Goal: Task Accomplishment & Management: Manage account settings

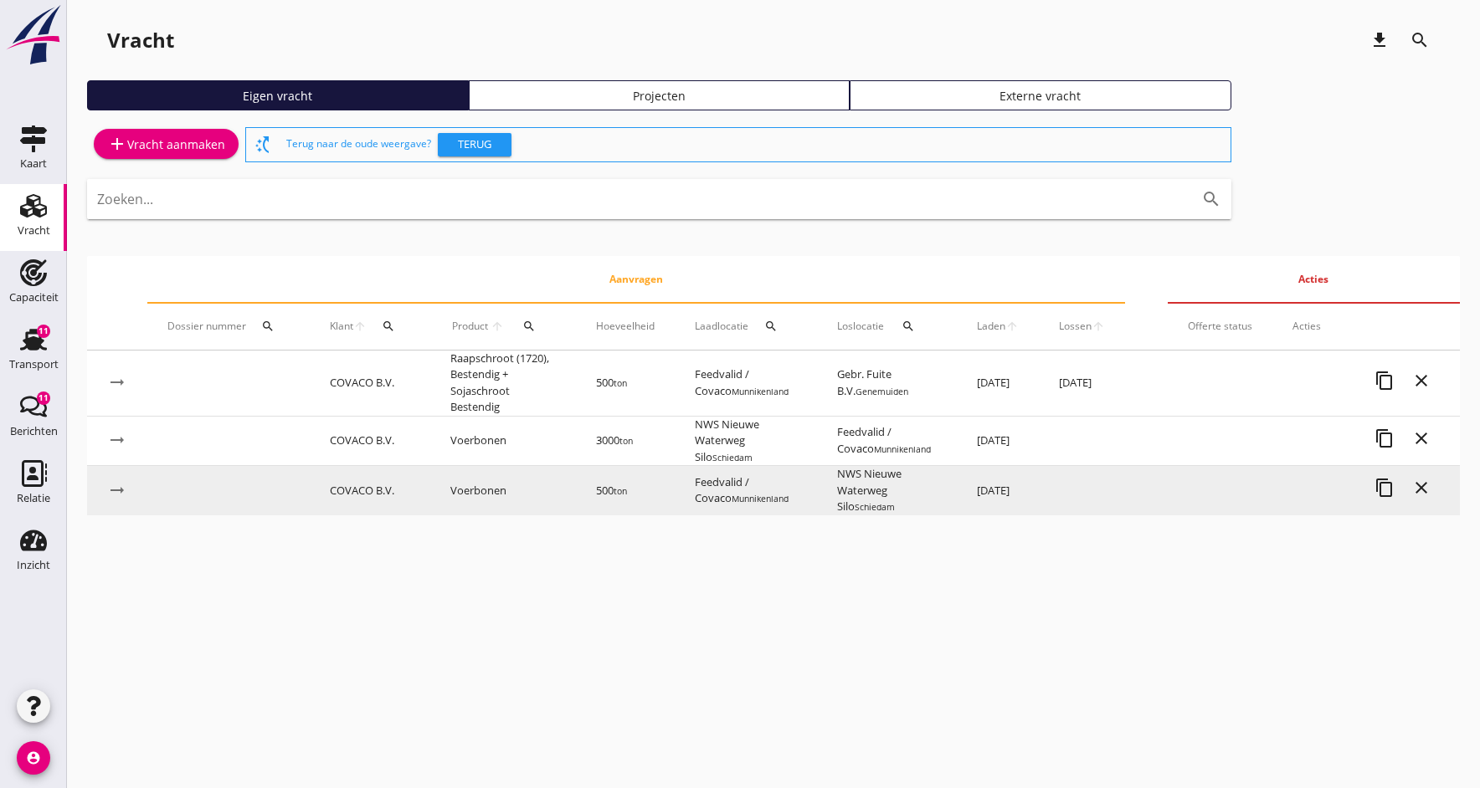
click at [353, 485] on td "COVACO B.V." at bounding box center [370, 490] width 121 height 49
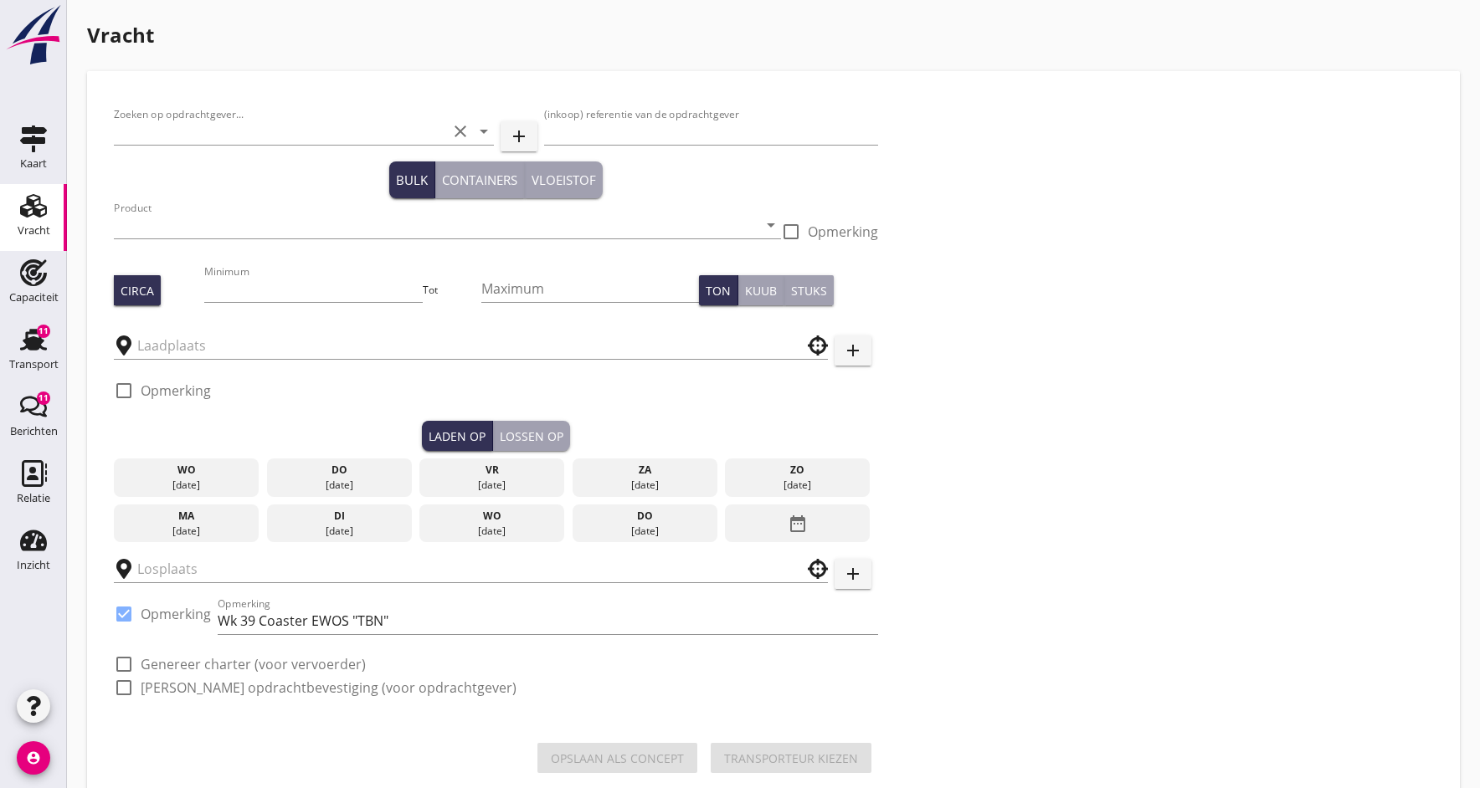
type input "COVACO B.V."
type input "EWOS"
type input "Voerbonen (1792)"
type input "500"
checkbox input "true"
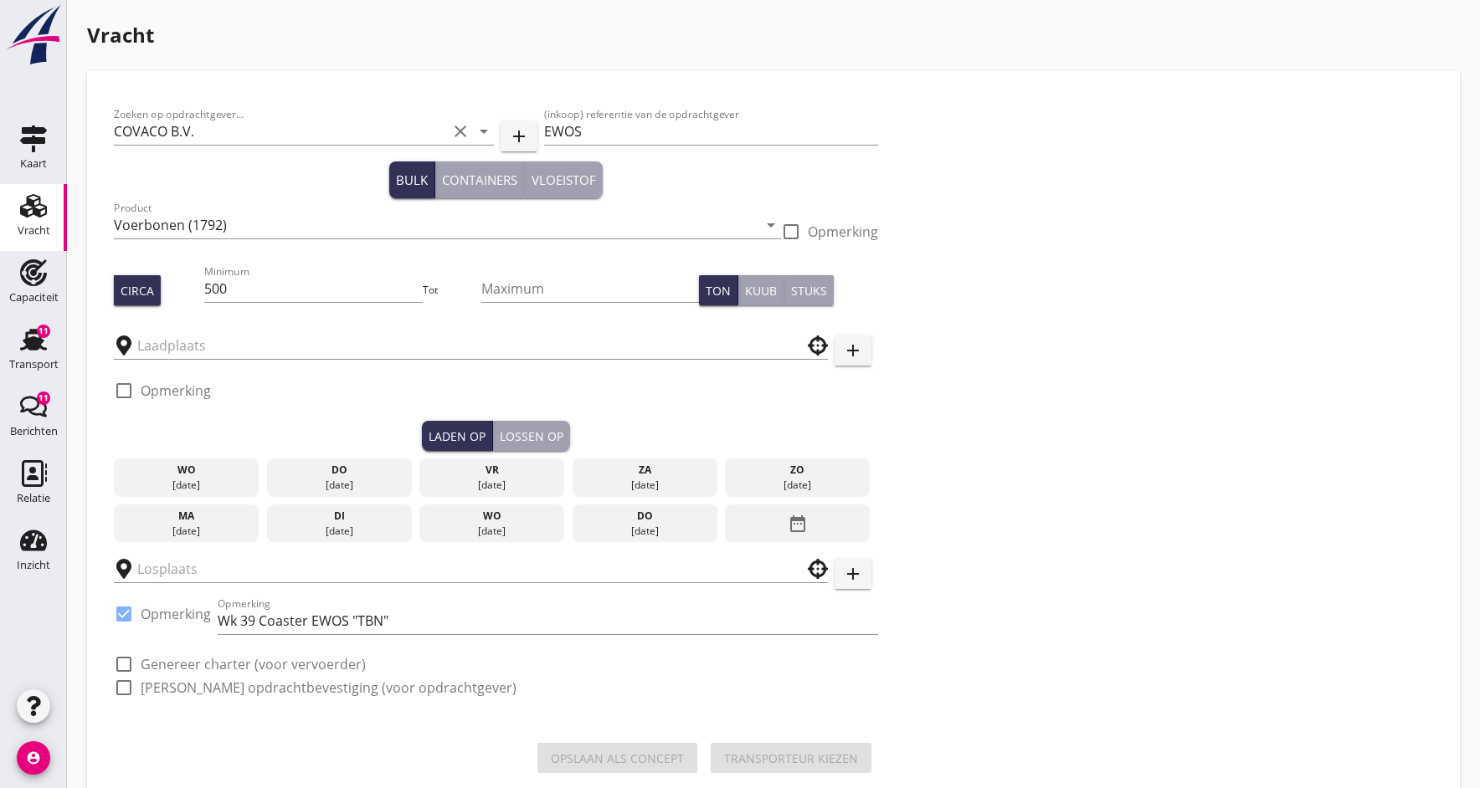
type input "Feedvalid / Covaco"
type input "NWS Nieuwe Waterweg Silo"
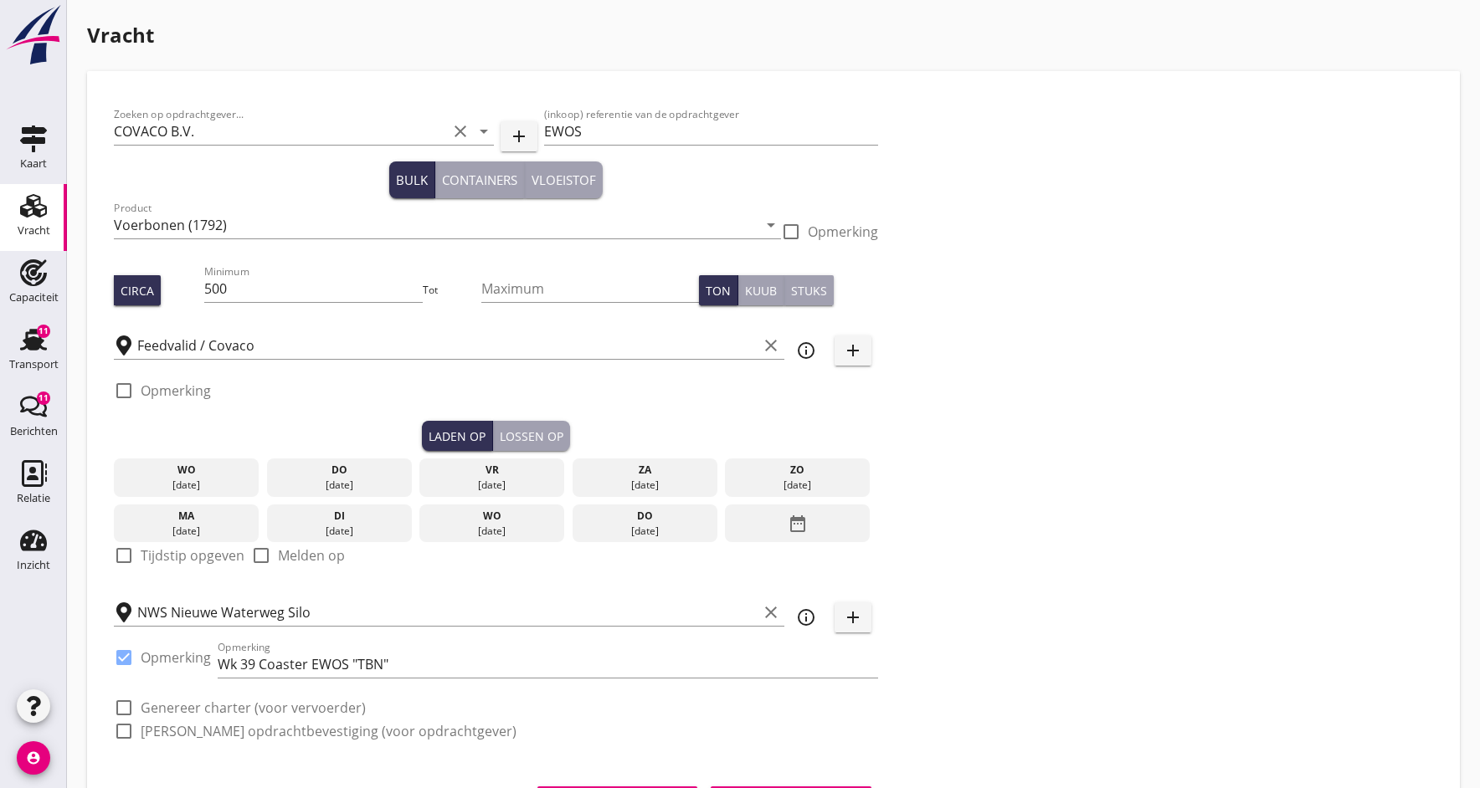
click at [629, 506] on div "[DATE]" at bounding box center [644, 524] width 145 height 38
click at [129, 552] on div at bounding box center [124, 556] width 28 height 28
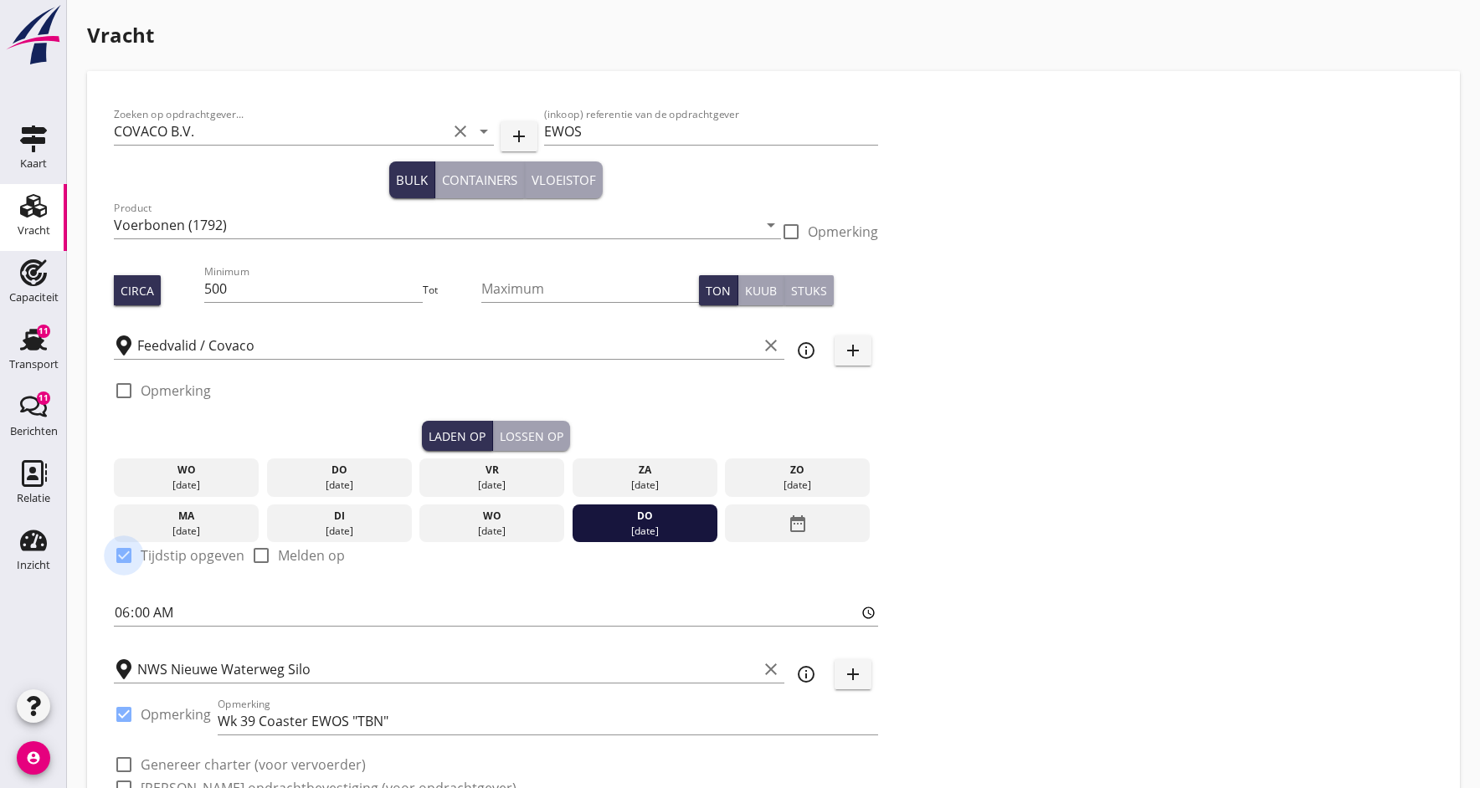
checkbox input "true"
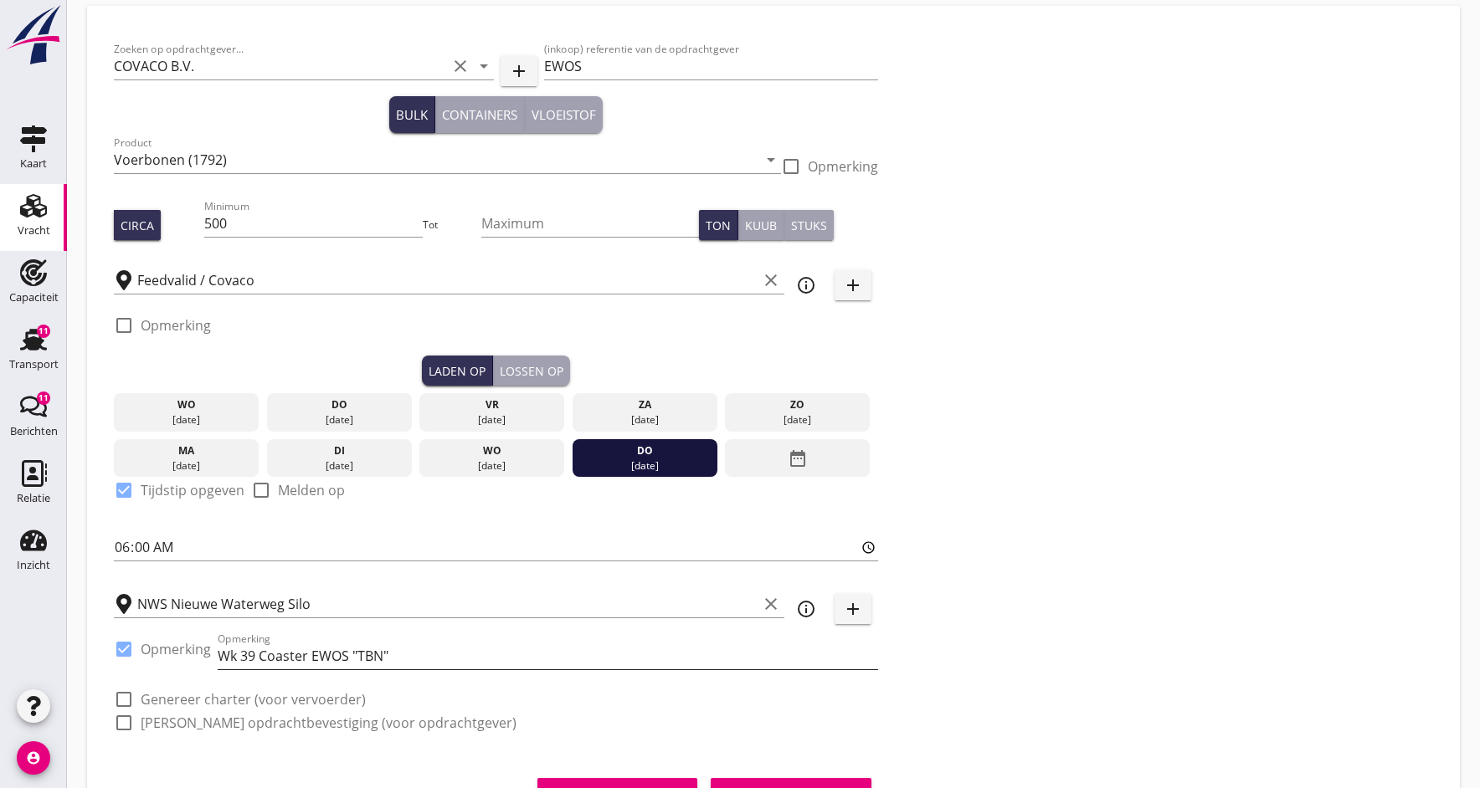
scroll to position [68, 0]
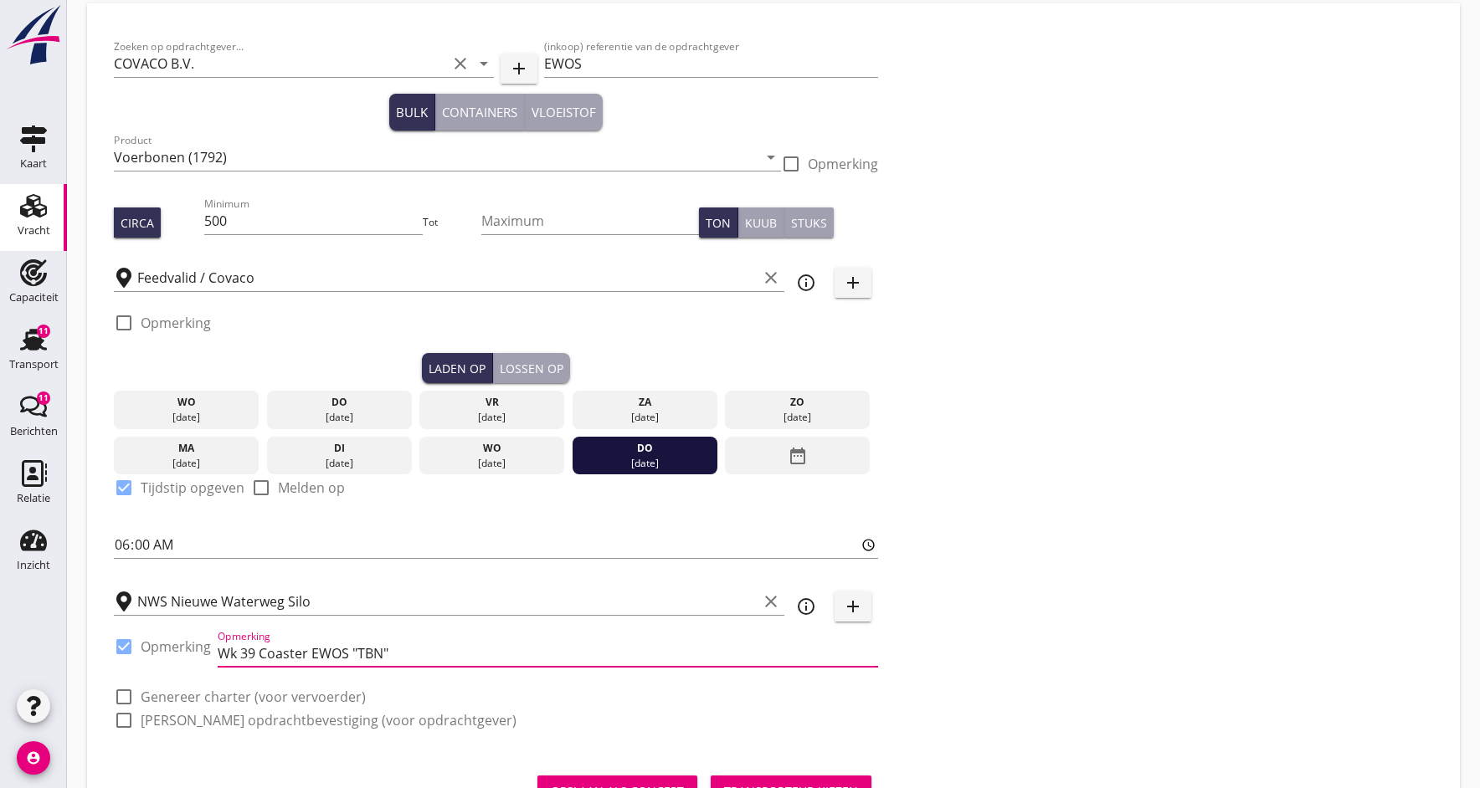
drag, startPoint x: 254, startPoint y: 654, endPoint x: 28, endPoint y: 778, distance: 258.4
click at [254, 654] on input "Wk 39 Coaster EWOS "TBN"" at bounding box center [548, 653] width 660 height 27
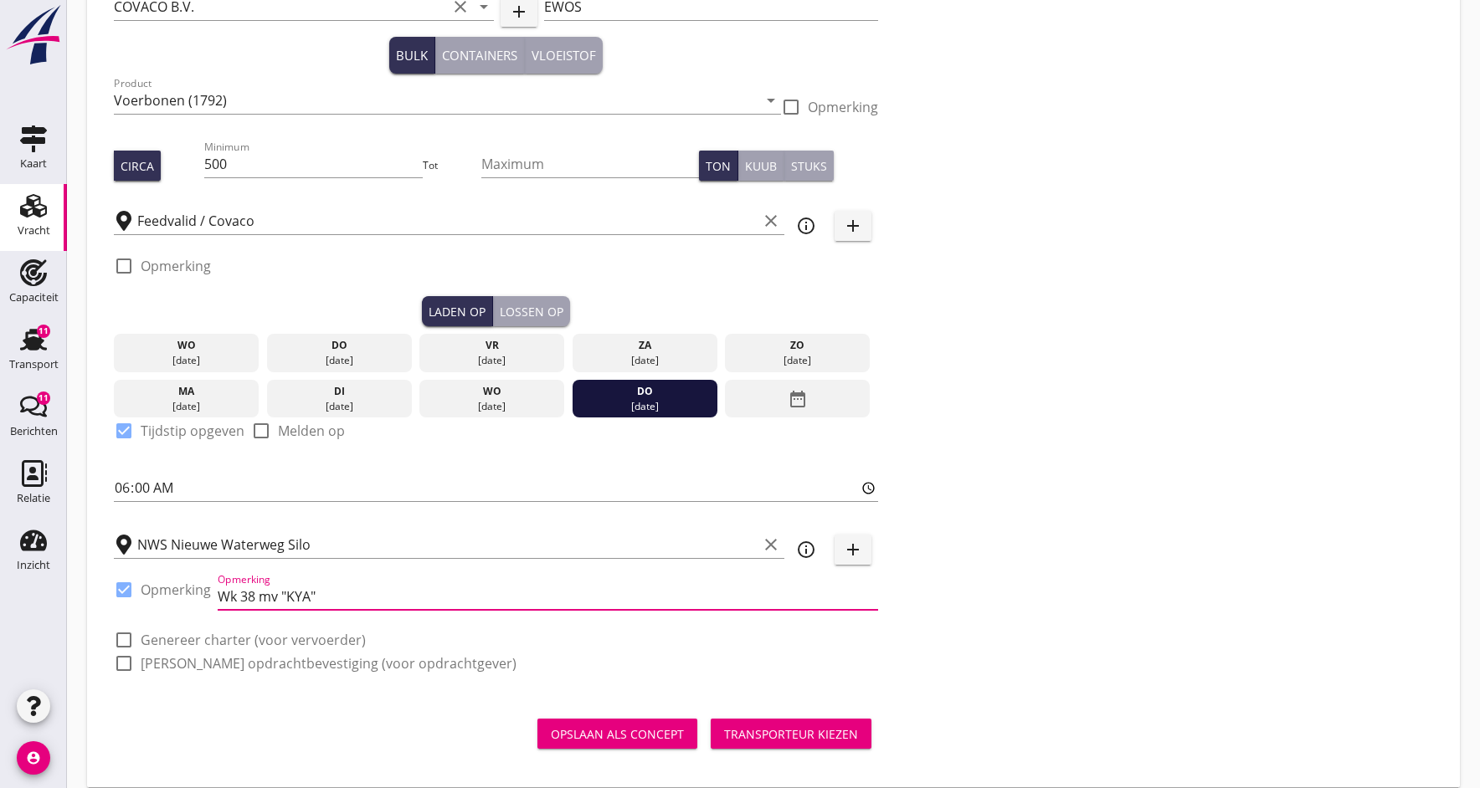
scroll to position [144, 0]
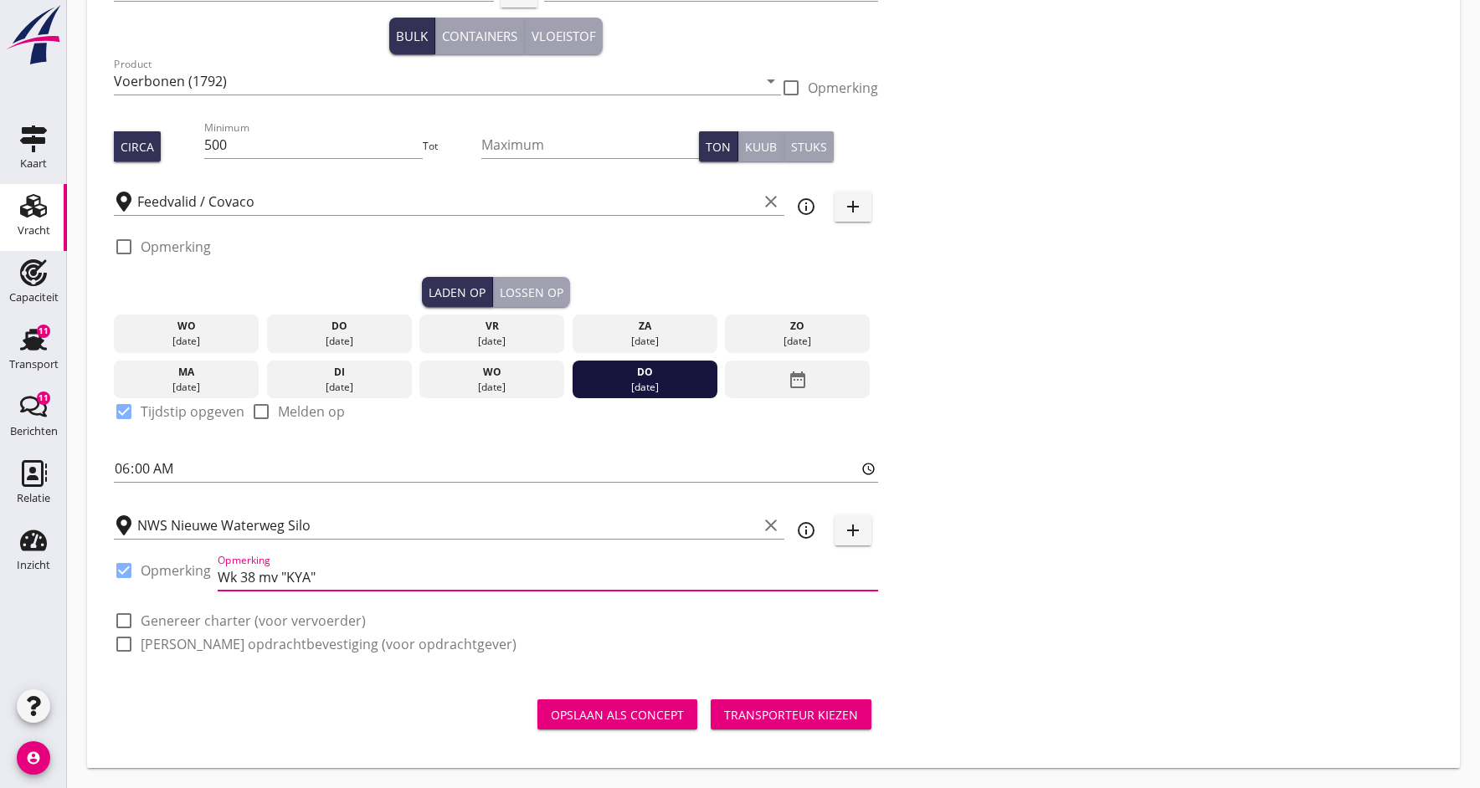
type input "Wk 38 mv "KYA""
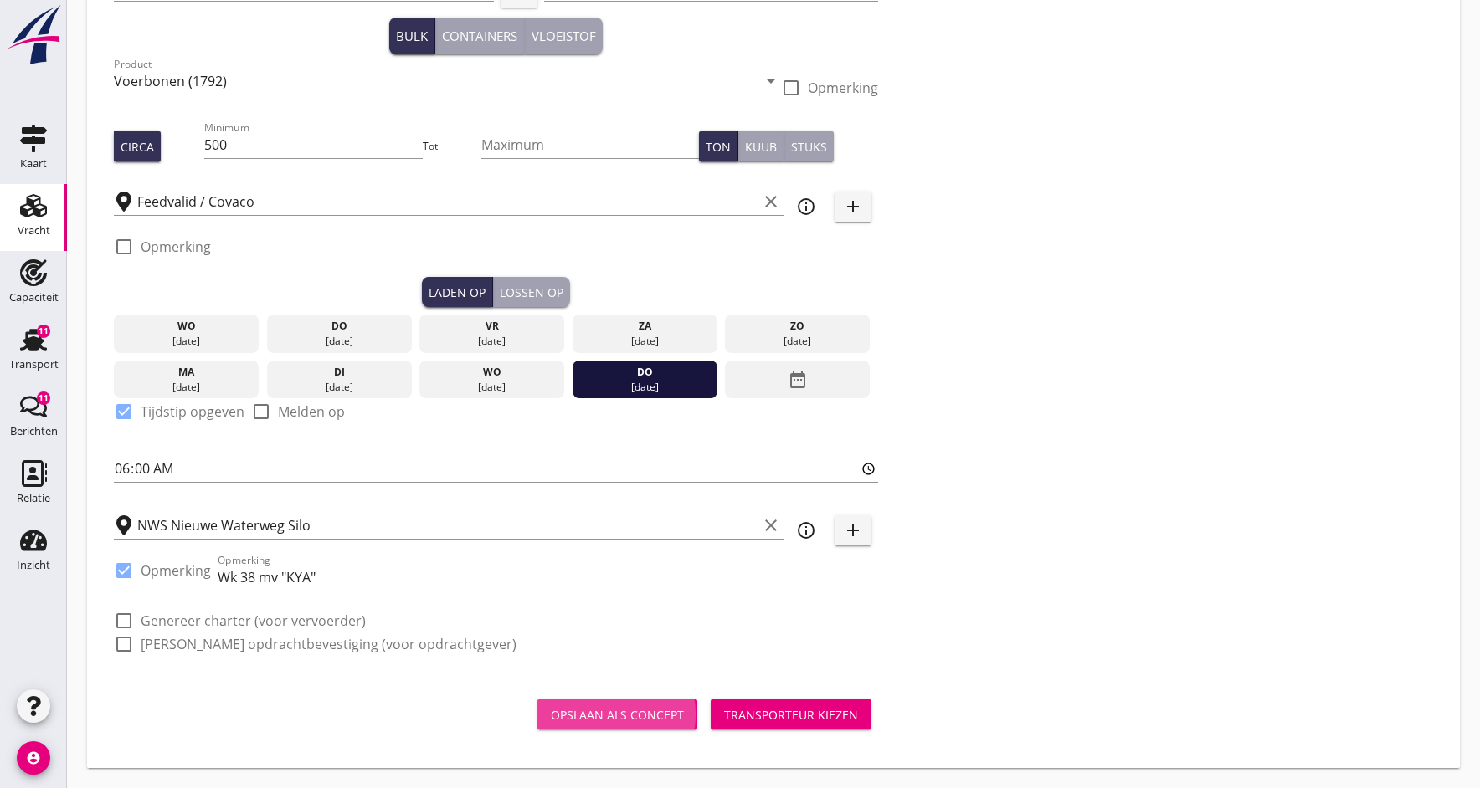
click at [621, 717] on div "Opslaan als concept" at bounding box center [617, 715] width 133 height 18
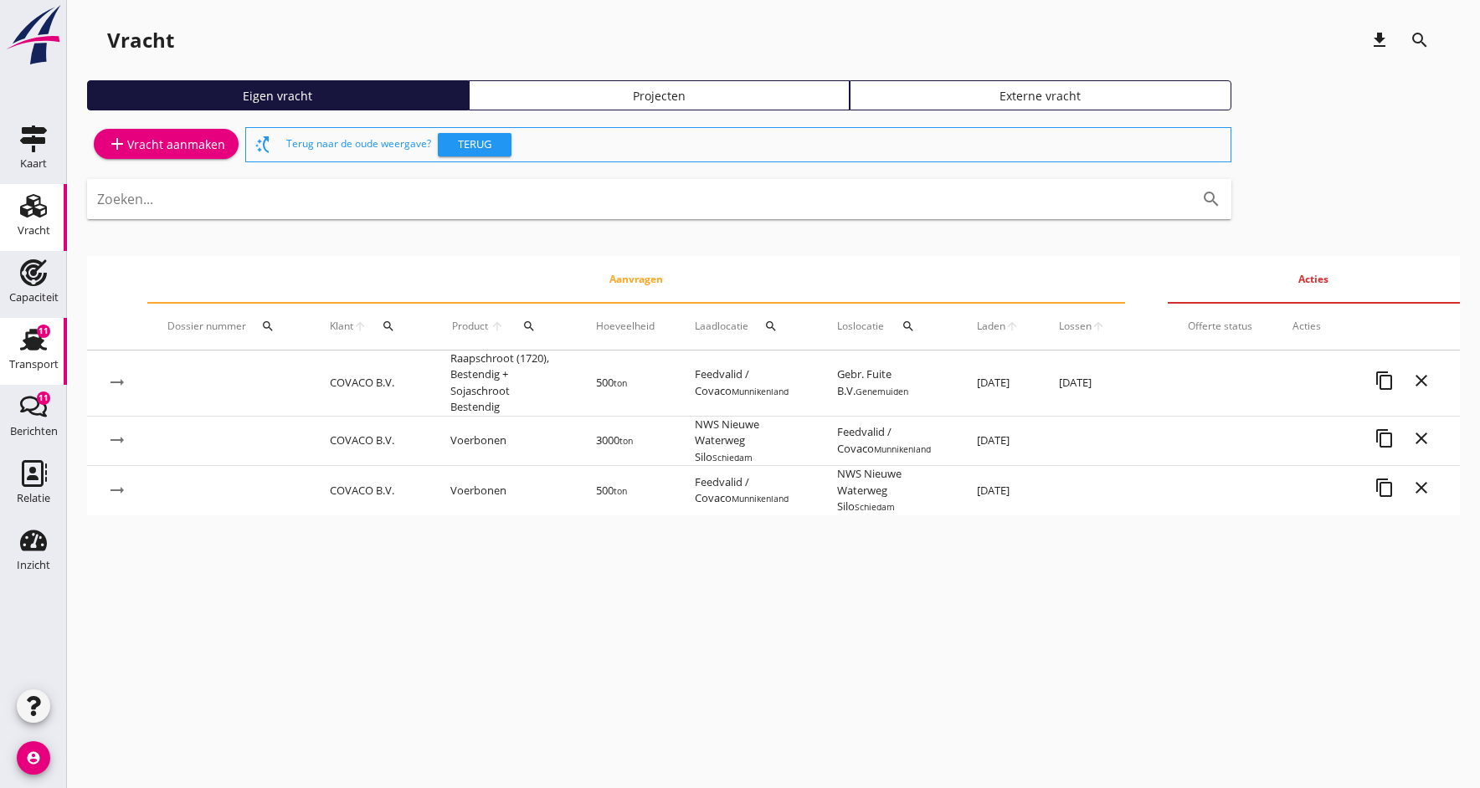
click at [35, 355] on div "Transport" at bounding box center [33, 364] width 49 height 23
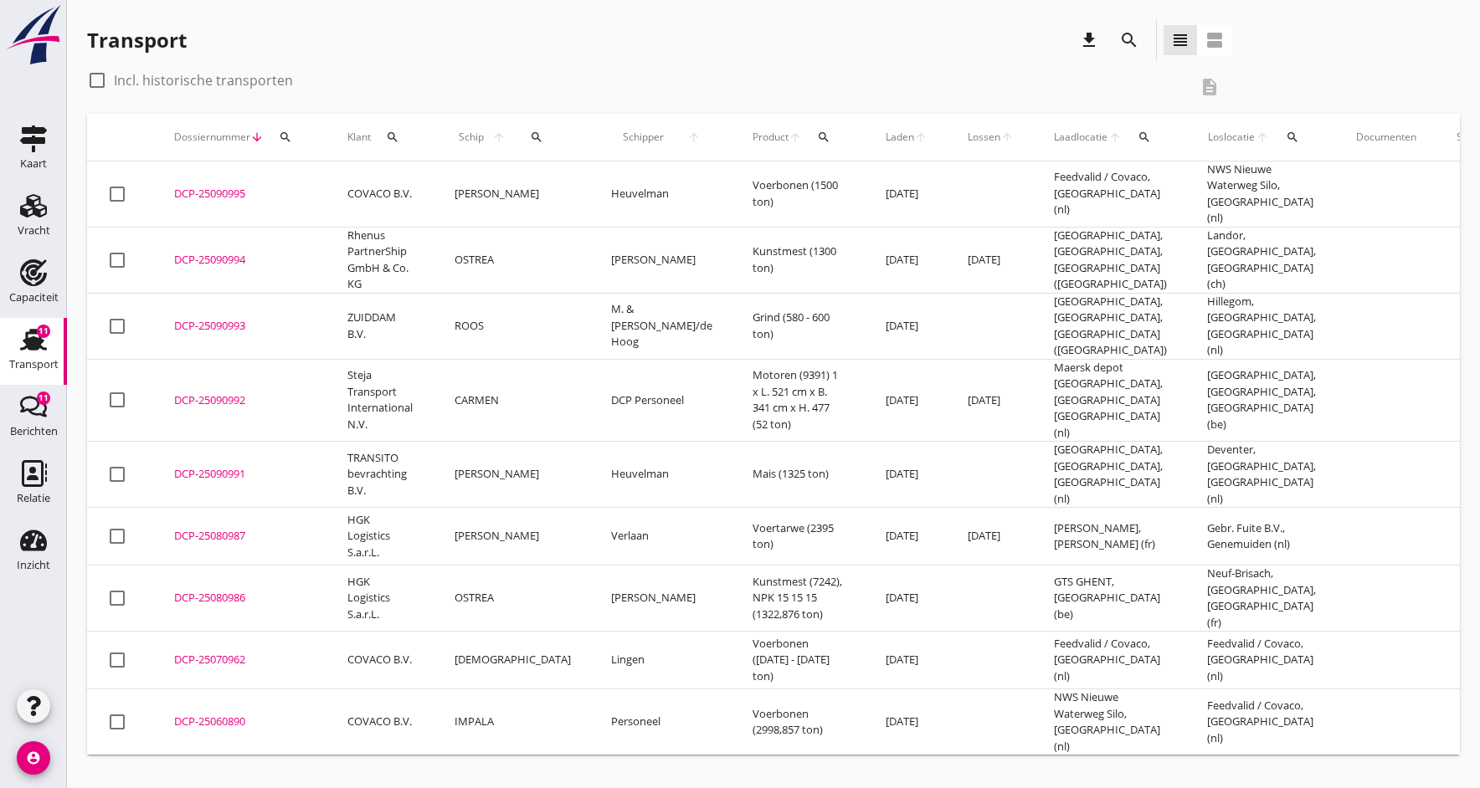
click at [234, 188] on div "DCP-25090995" at bounding box center [240, 194] width 133 height 17
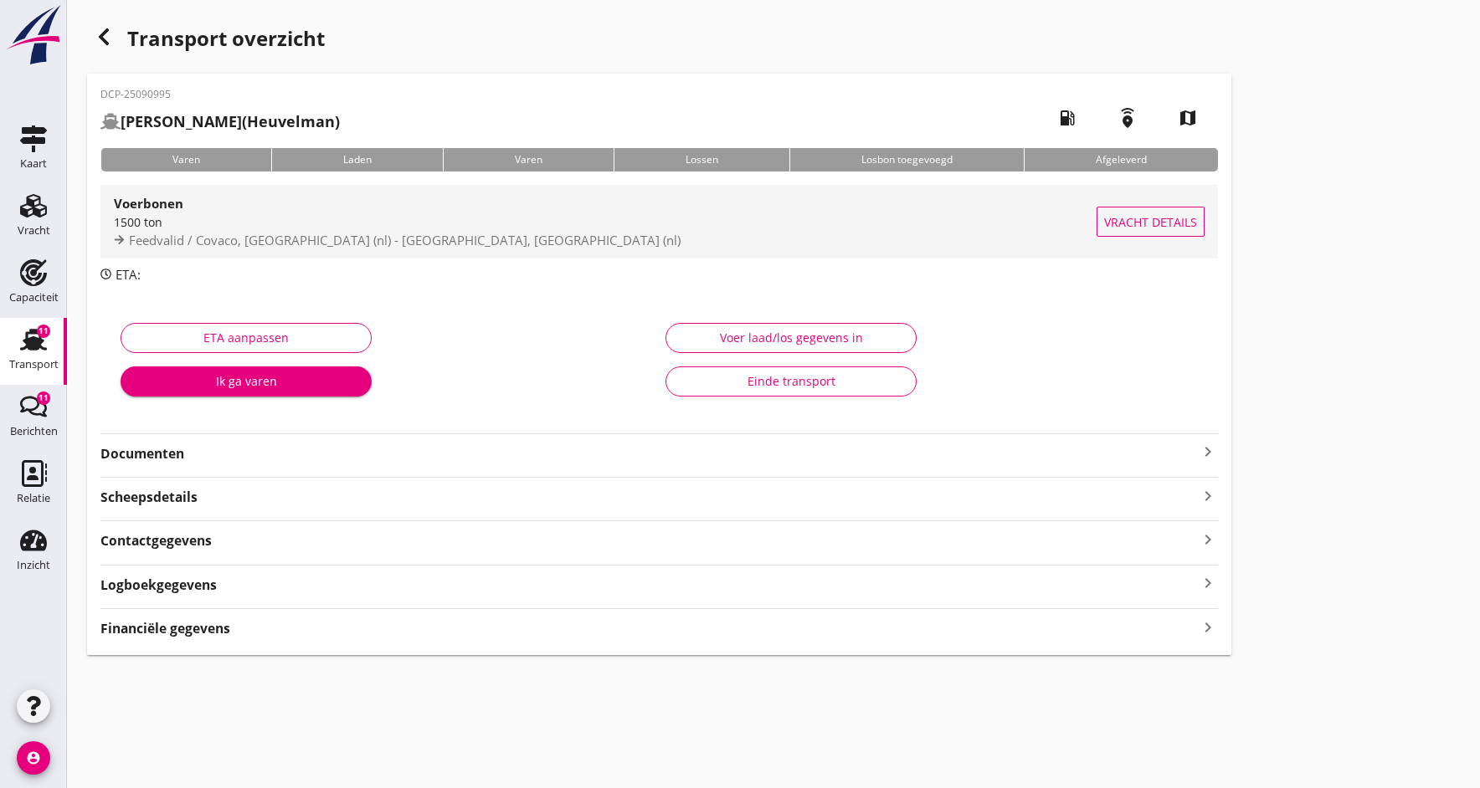
click at [168, 225] on div "1500 ton" at bounding box center [605, 222] width 983 height 18
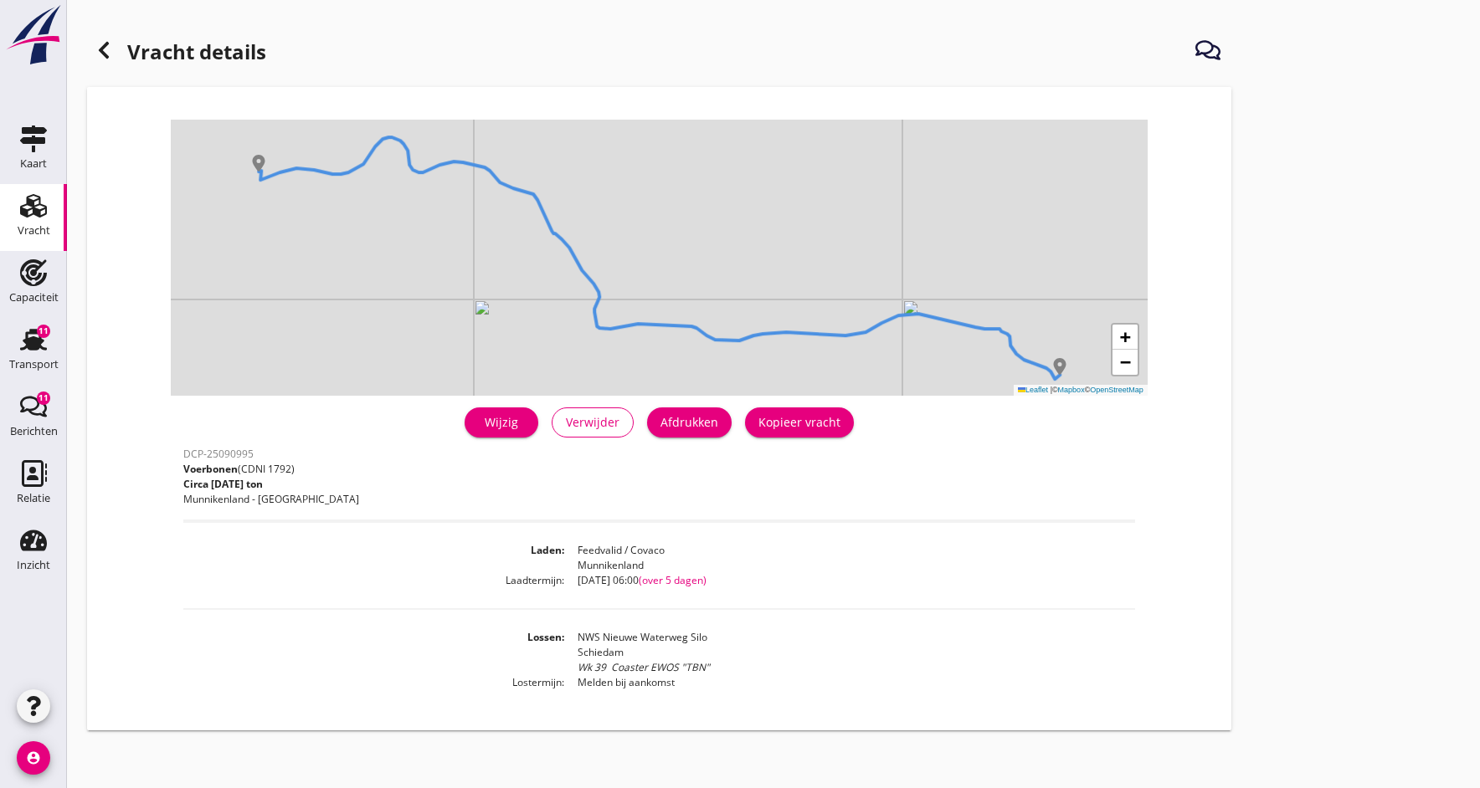
click at [510, 420] on div "Wijzig" at bounding box center [501, 422] width 47 height 18
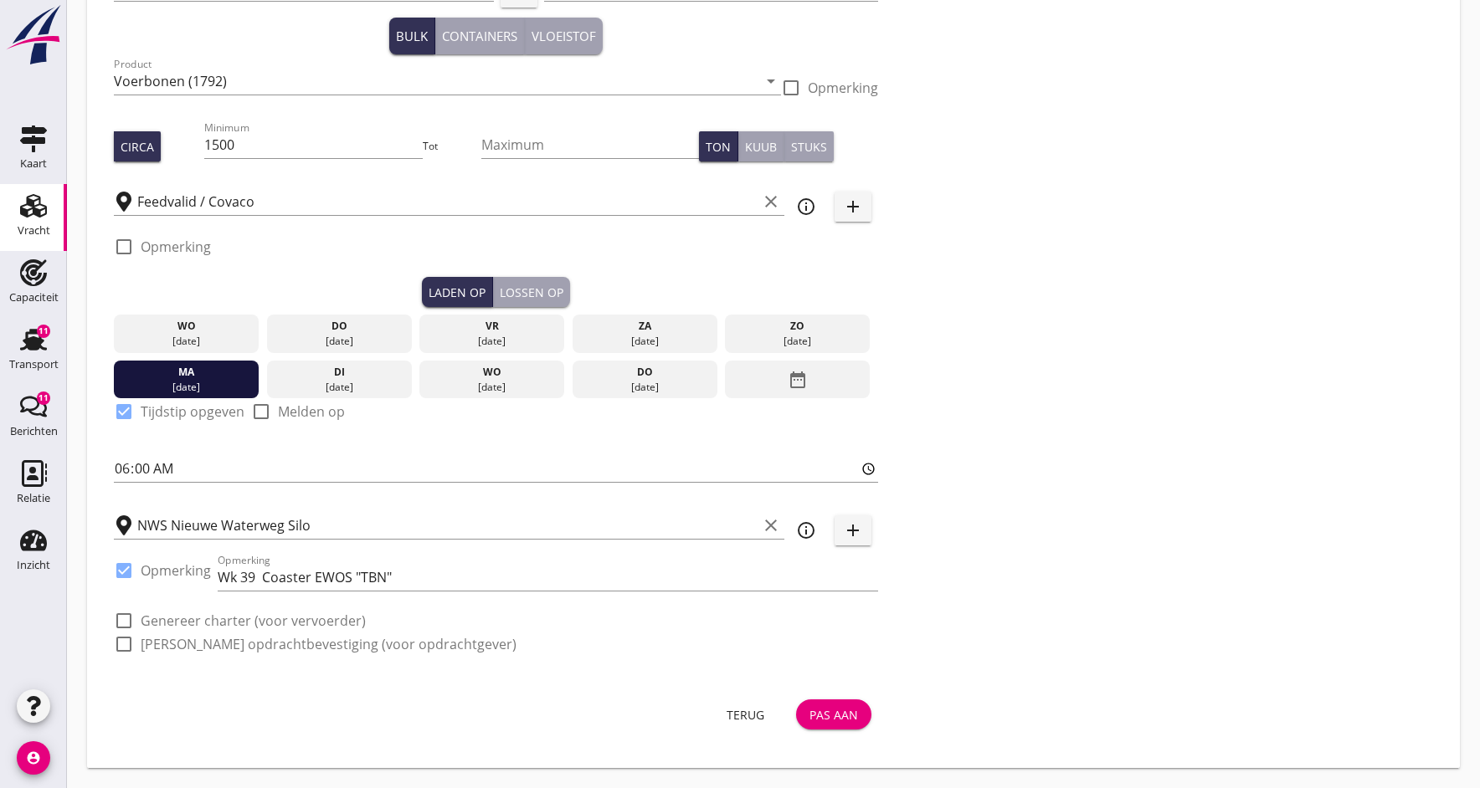
scroll to position [93, 0]
drag, startPoint x: 259, startPoint y: 577, endPoint x: 262, endPoint y: 518, distance: 59.5
click at [259, 577] on input "Wk 39 Coaster EWOS "TBN"" at bounding box center [548, 577] width 660 height 27
drag, startPoint x: 277, startPoint y: 581, endPoint x: 346, endPoint y: 540, distance: 80.7
click at [277, 581] on input "Wk 38/39 mv "KYA"" at bounding box center [548, 577] width 660 height 27
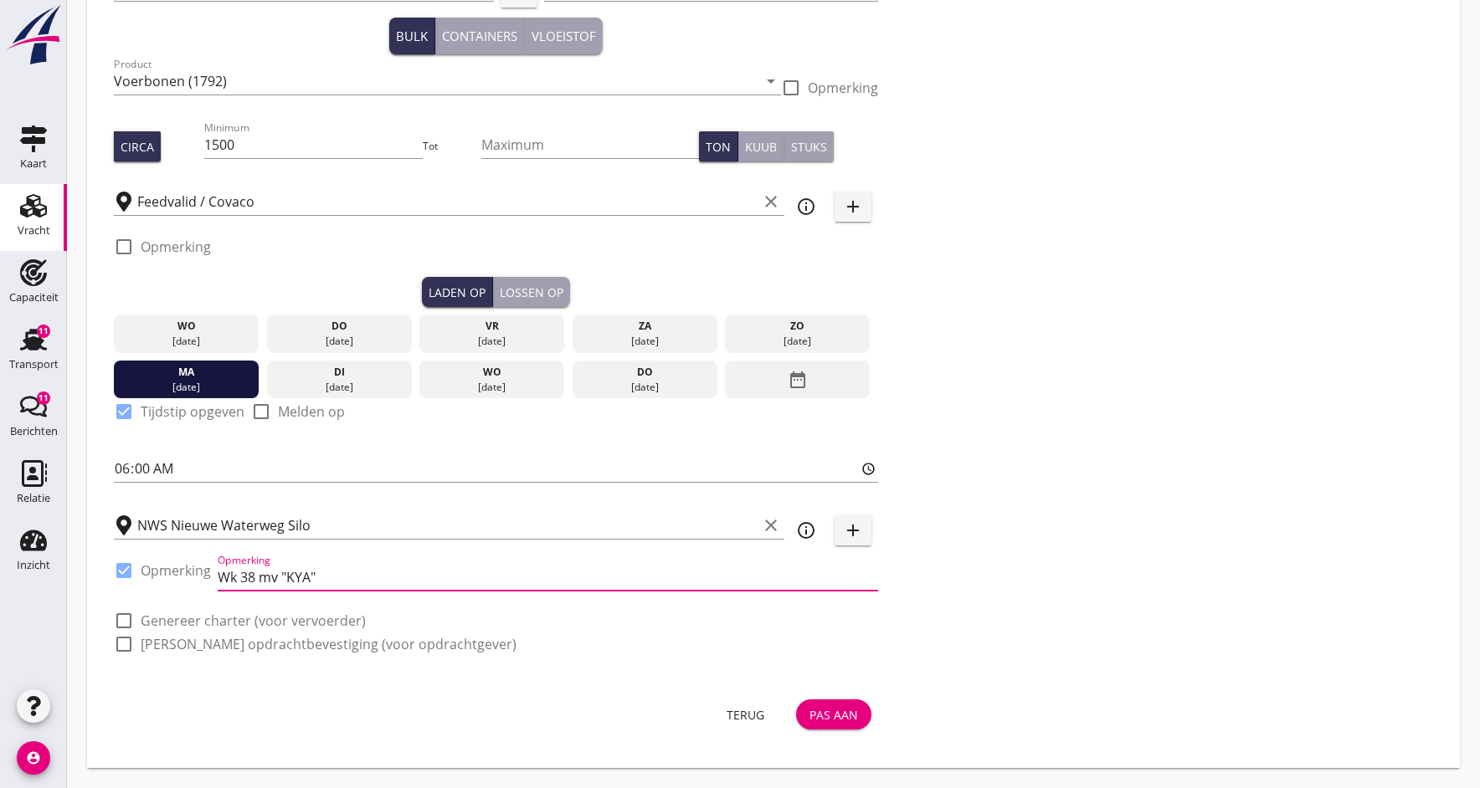
type input "Wk 38 mv "KYA""
click at [834, 713] on div "Pas aan" at bounding box center [833, 715] width 49 height 18
